Goal: Task Accomplishment & Management: Use online tool/utility

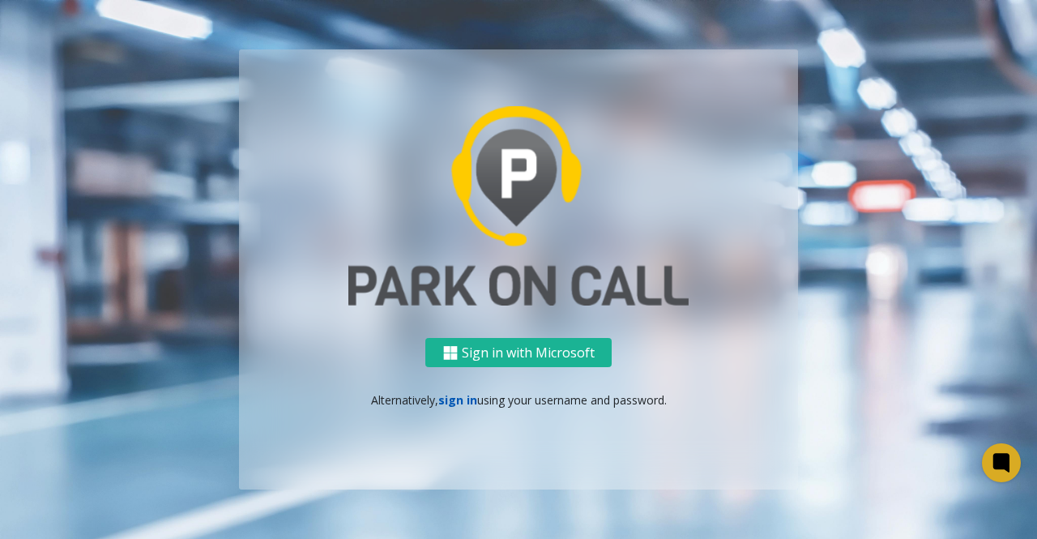
click at [452, 405] on link "sign in" at bounding box center [457, 399] width 39 height 15
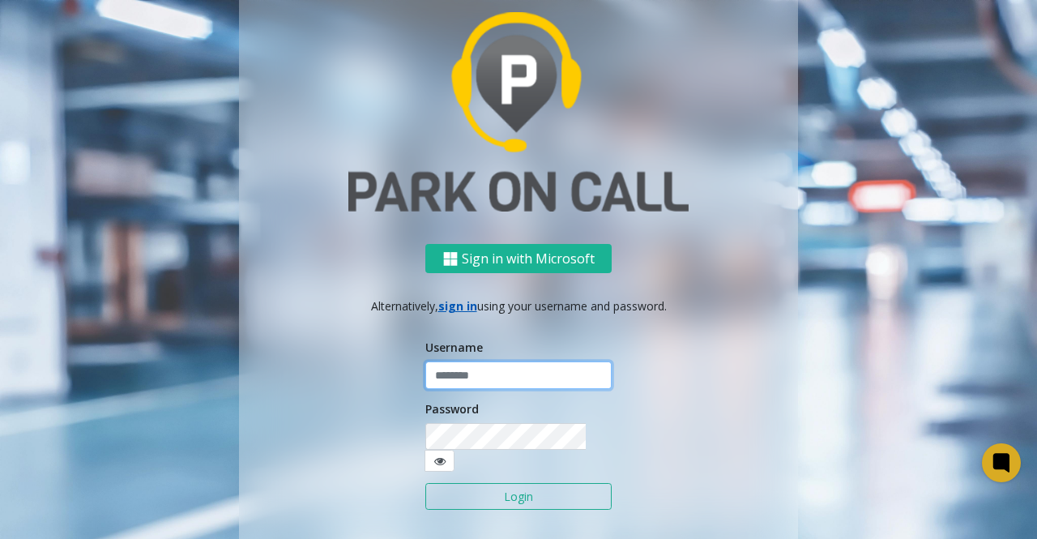
type input "*****"
click at [509, 493] on button "Login" at bounding box center [519, 497] width 186 height 28
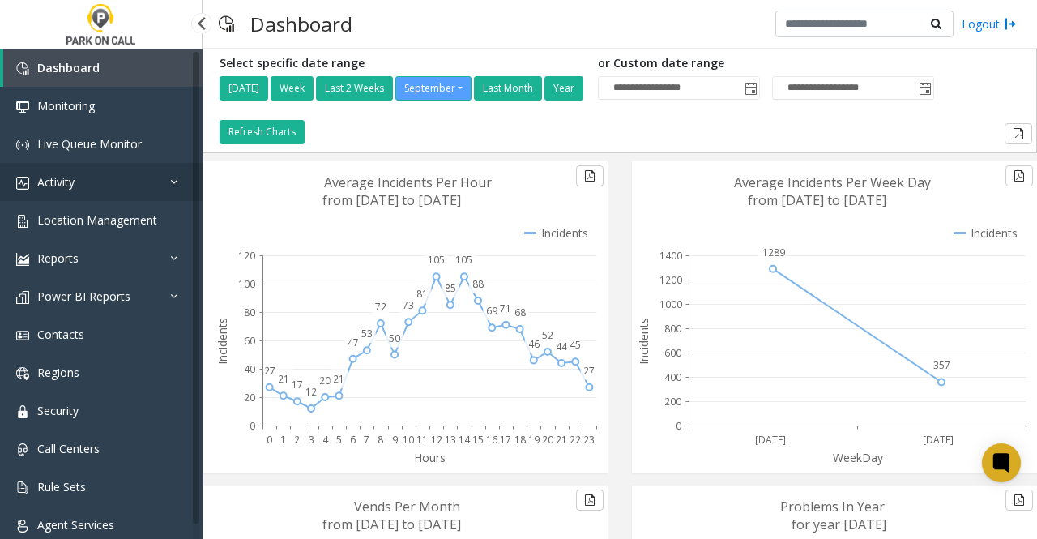
click at [93, 194] on link "Activity" at bounding box center [101, 182] width 203 height 38
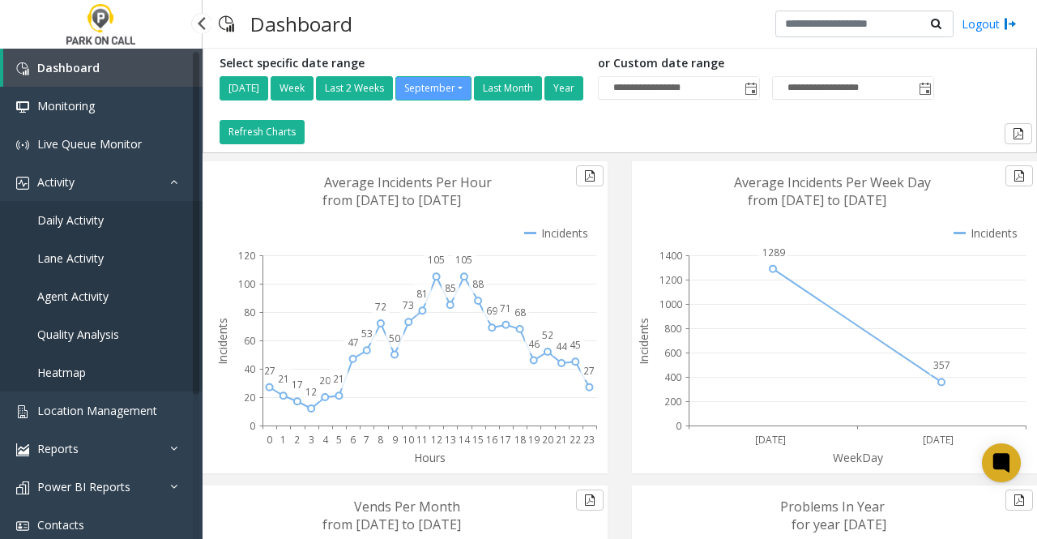
click at [83, 228] on link "Daily Activity" at bounding box center [101, 220] width 203 height 38
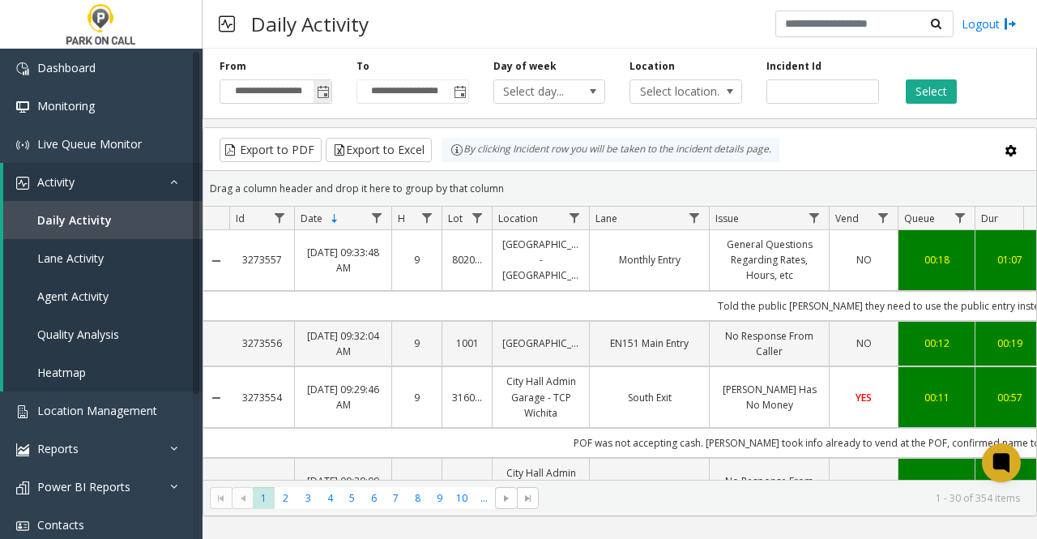
click at [323, 99] on span "Toggle popup" at bounding box center [323, 92] width 18 height 26
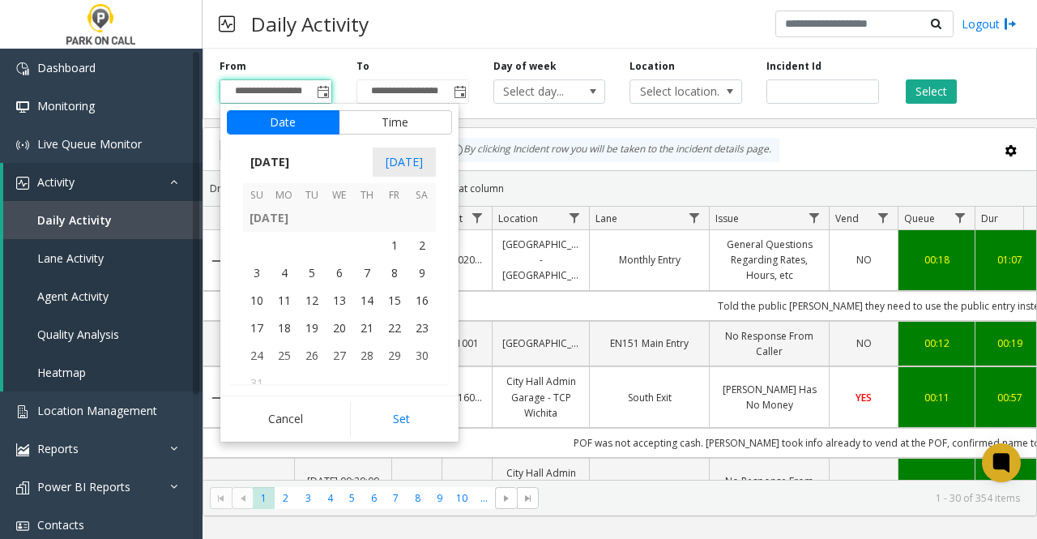
scroll to position [290666, 0]
click at [391, 242] on span "1" at bounding box center [395, 247] width 28 height 28
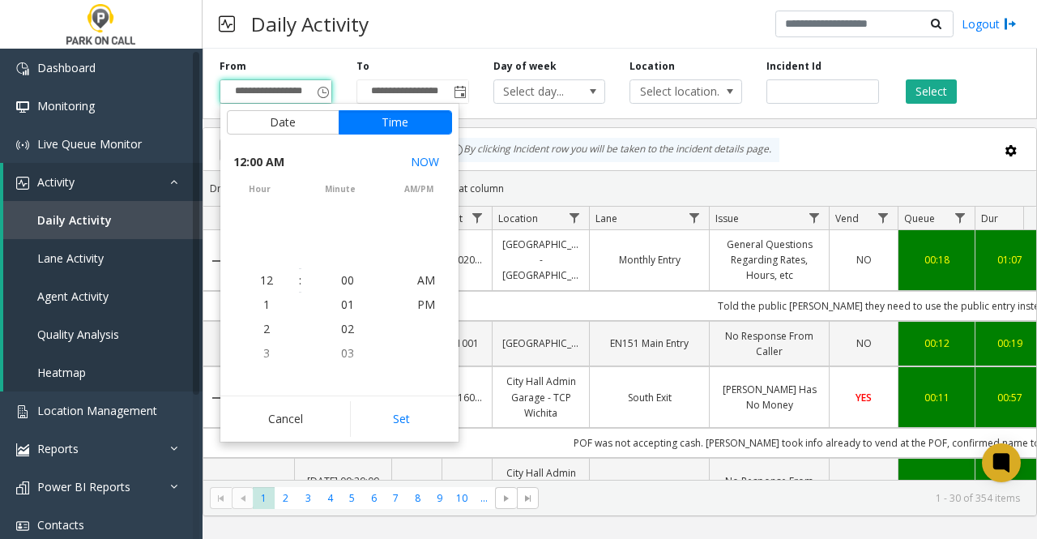
scroll to position [290691, 0]
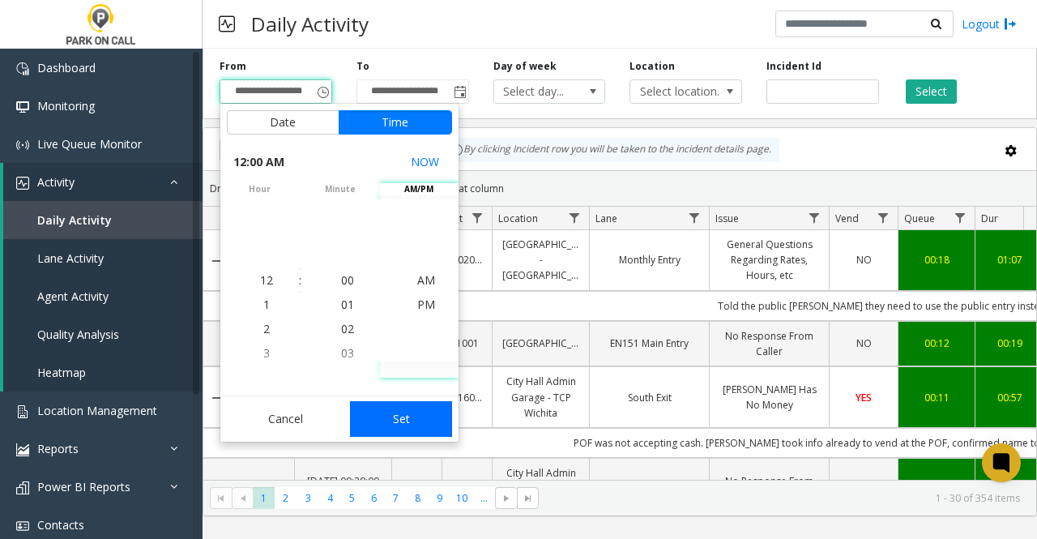
click at [400, 417] on button "Set" at bounding box center [401, 419] width 102 height 36
type input "**********"
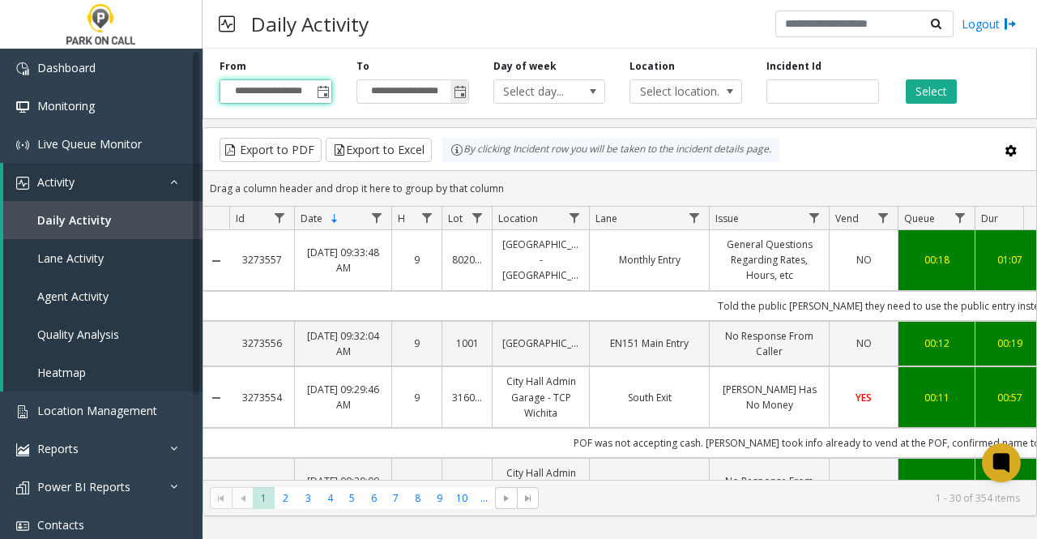
click at [460, 92] on span "Toggle popup" at bounding box center [460, 92] width 13 height 13
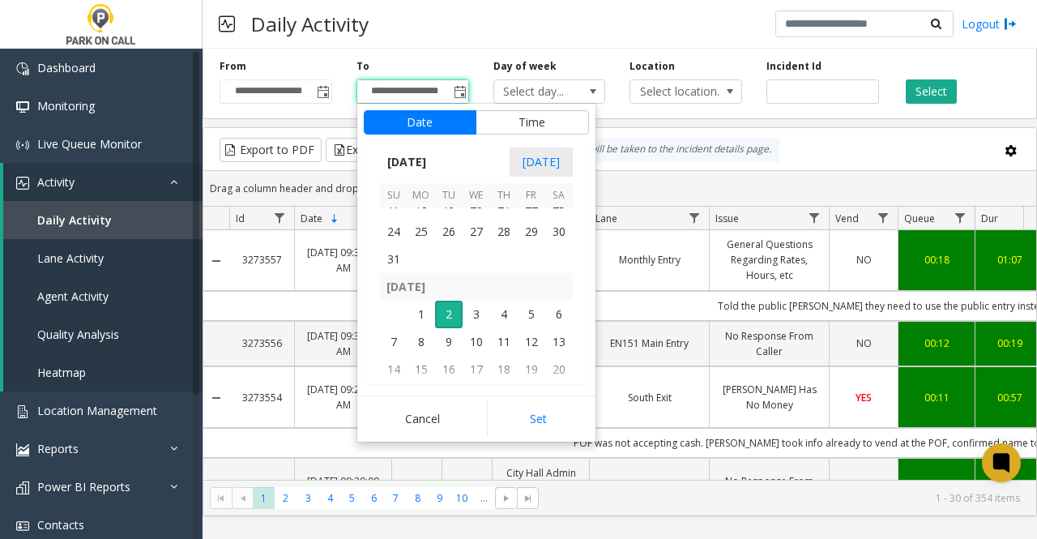
scroll to position [290780, 0]
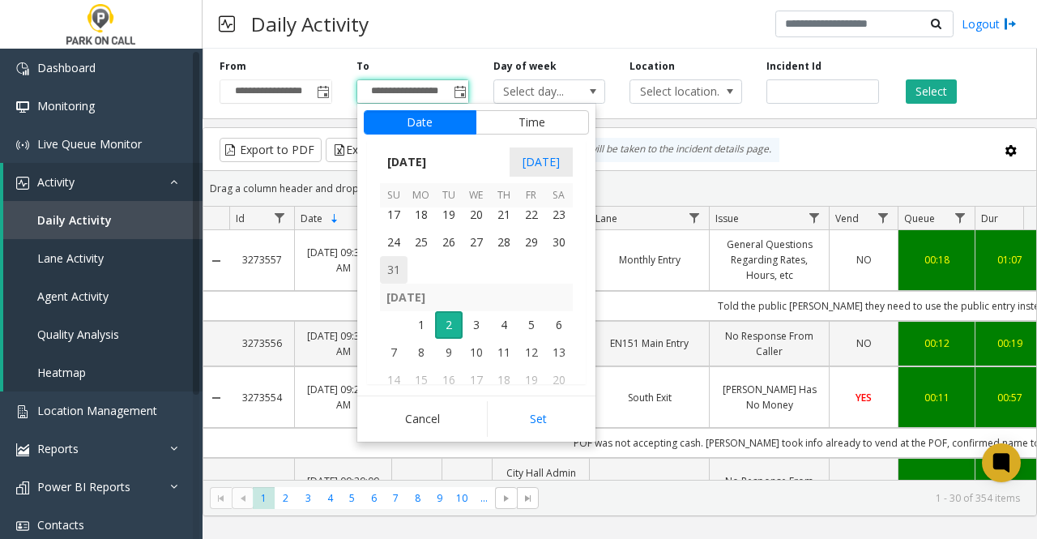
click at [393, 270] on span "31" at bounding box center [394, 270] width 28 height 28
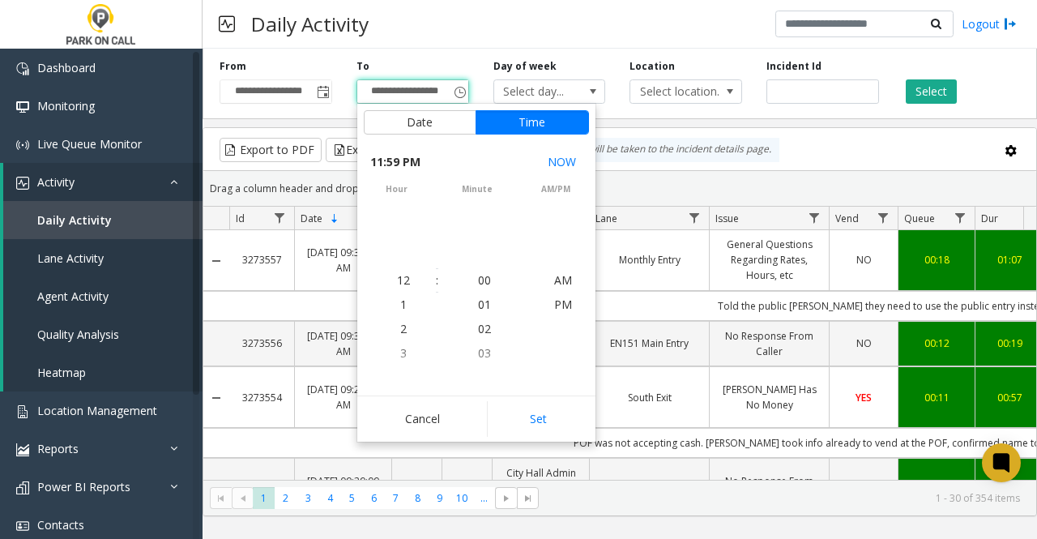
scroll to position [24, 0]
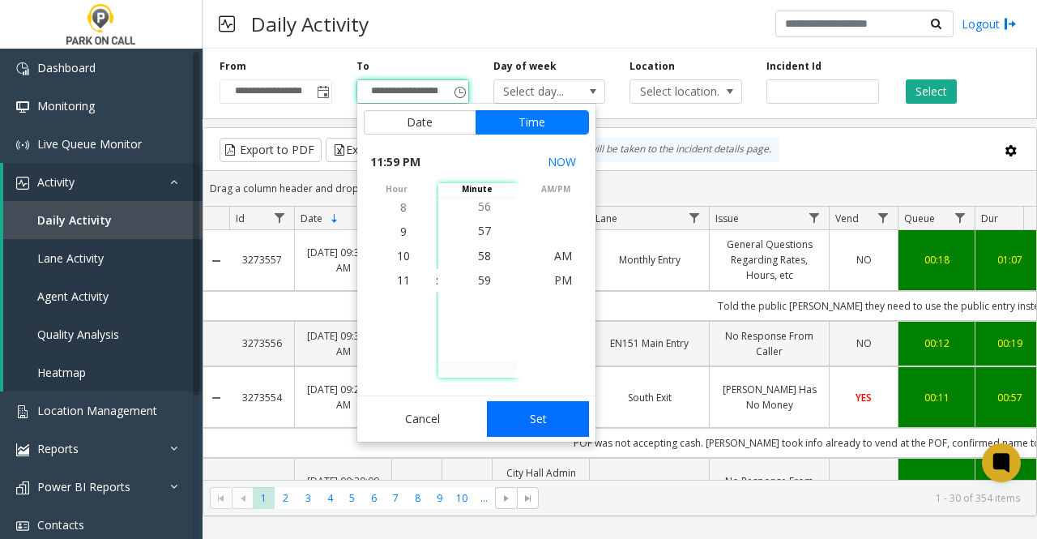
click at [546, 422] on button "Set" at bounding box center [538, 419] width 102 height 36
type input "**********"
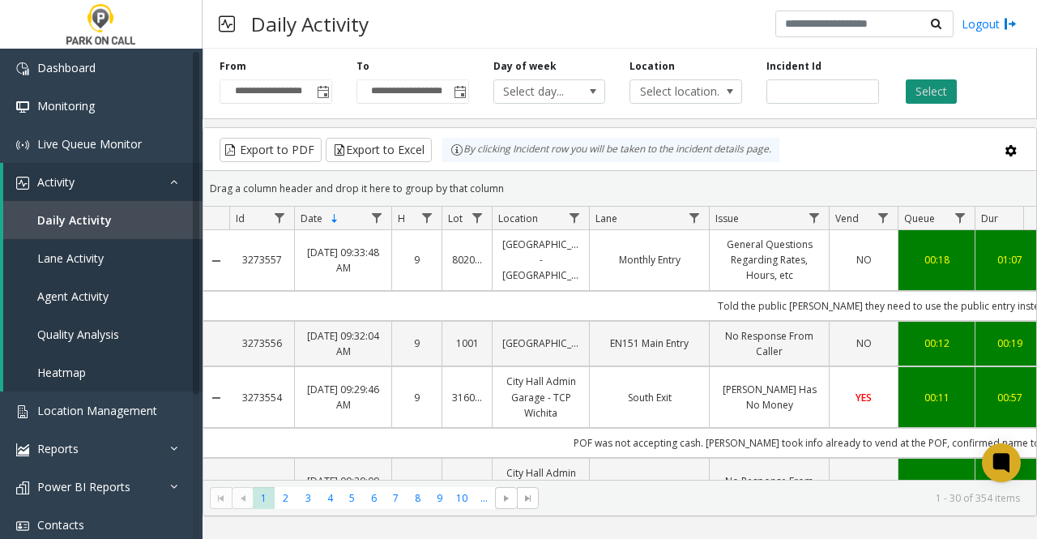
click at [924, 90] on button "Select" at bounding box center [931, 91] width 51 height 24
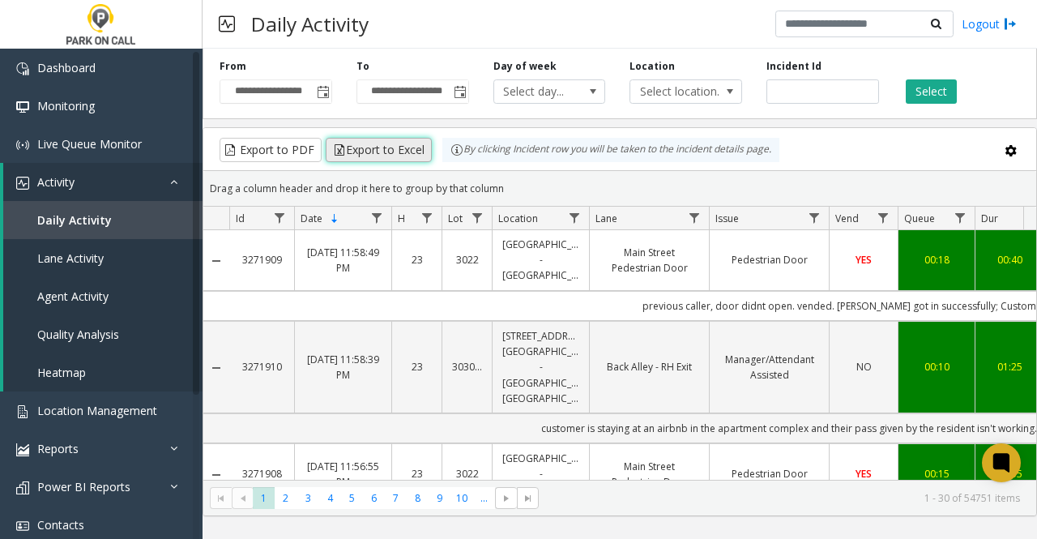
click at [371, 152] on button "Export to Excel" at bounding box center [379, 150] width 106 height 24
click at [387, 148] on button "Export to Excel" at bounding box center [379, 150] width 106 height 24
click at [382, 148] on button "Export to Excel" at bounding box center [379, 150] width 106 height 24
click at [360, 149] on button "Export to Excel" at bounding box center [379, 150] width 106 height 24
click at [77, 411] on span "Location Management" at bounding box center [97, 410] width 120 height 15
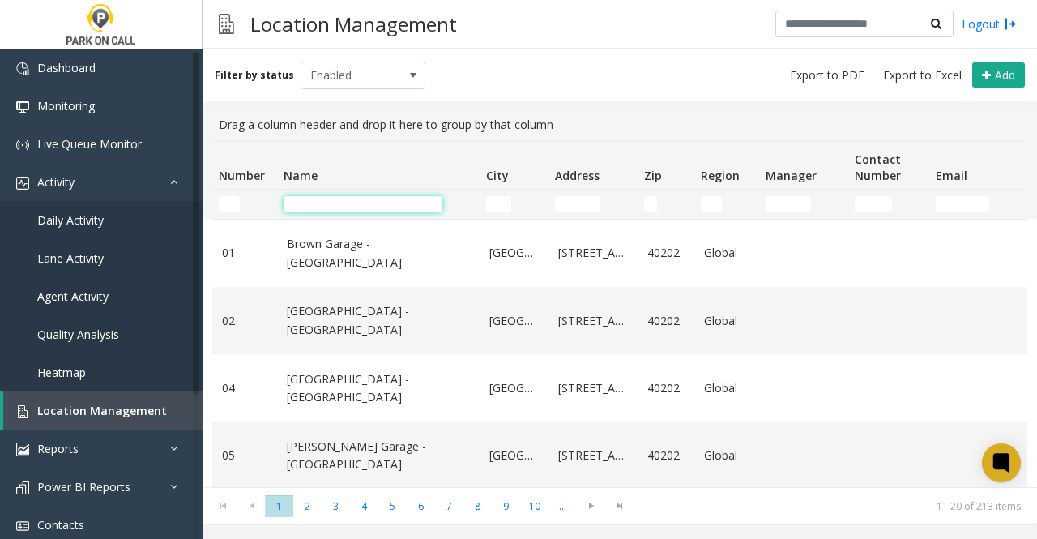
click at [311, 203] on input "Name Filter" at bounding box center [363, 204] width 159 height 16
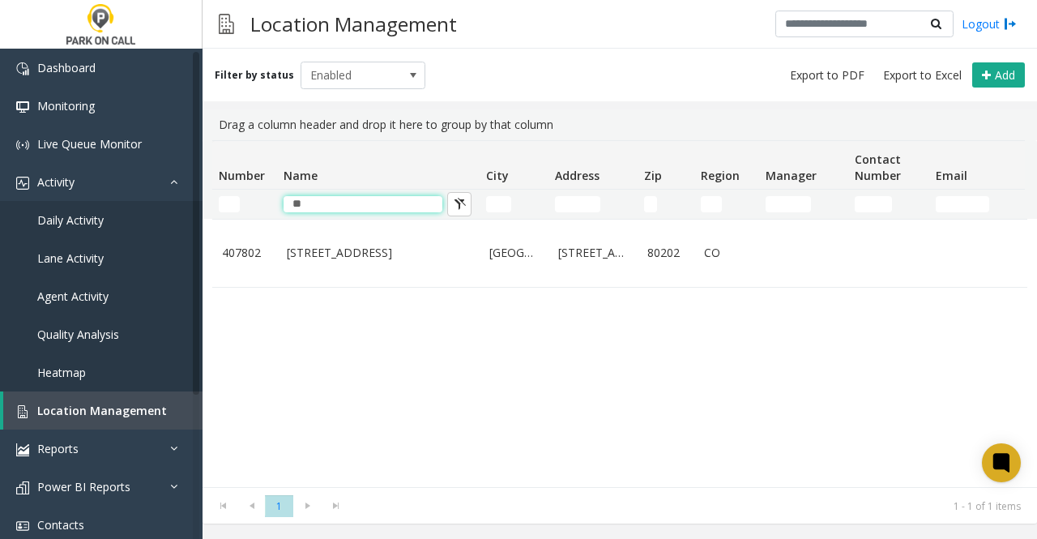
type input "*"
type input "*****"
